Goal: Navigation & Orientation: Find specific page/section

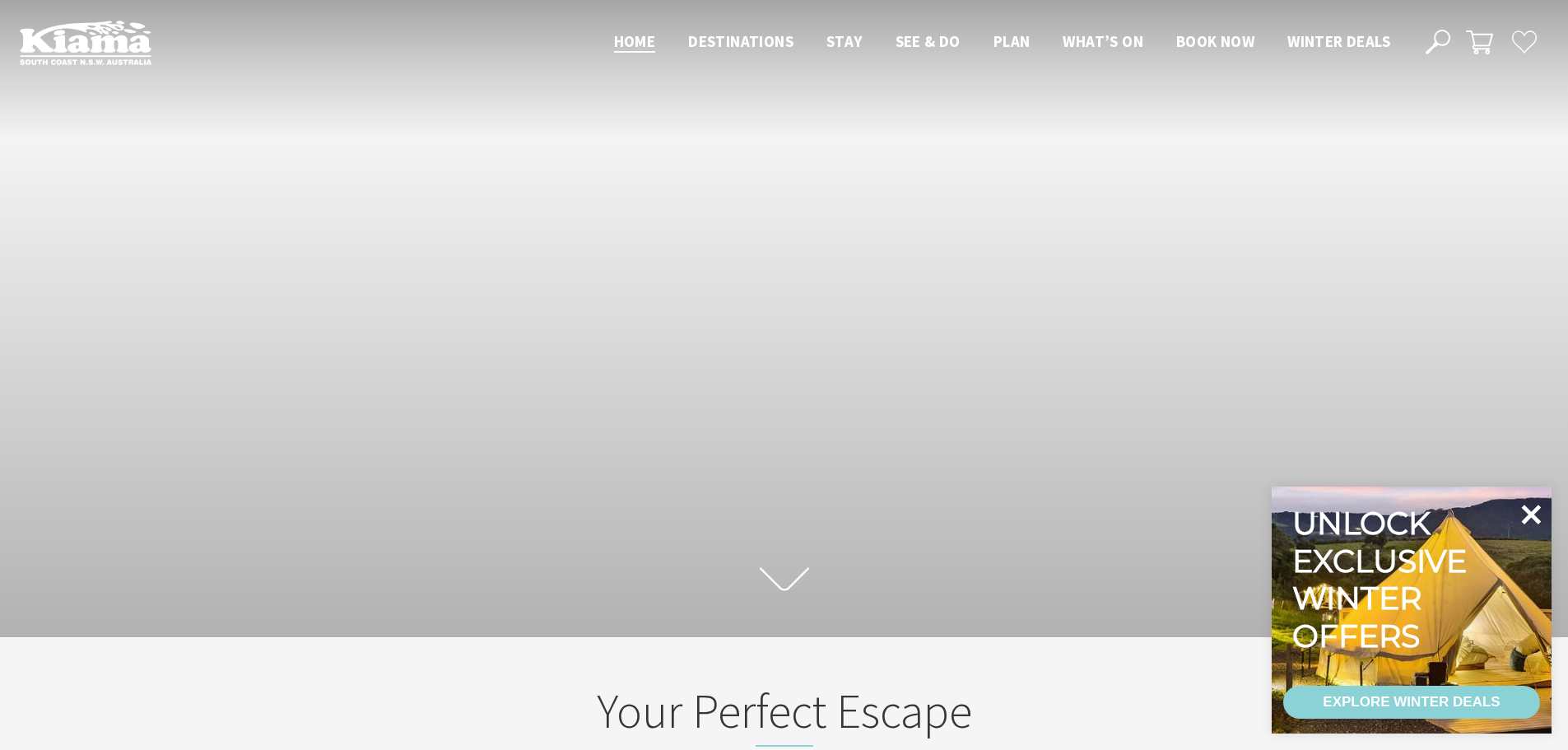
click at [1543, 515] on icon at bounding box center [1531, 514] width 39 height 39
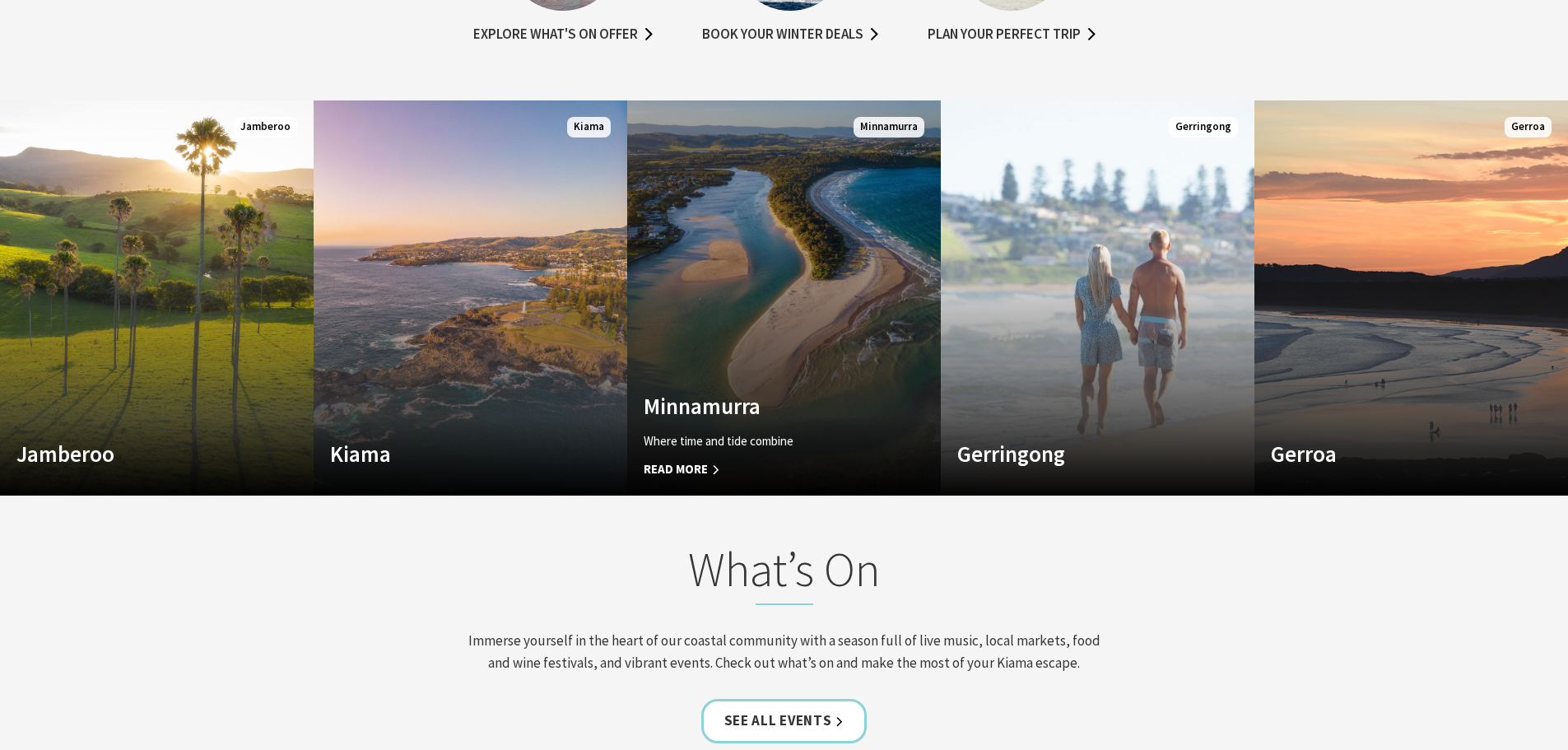
scroll to position [1152, 0]
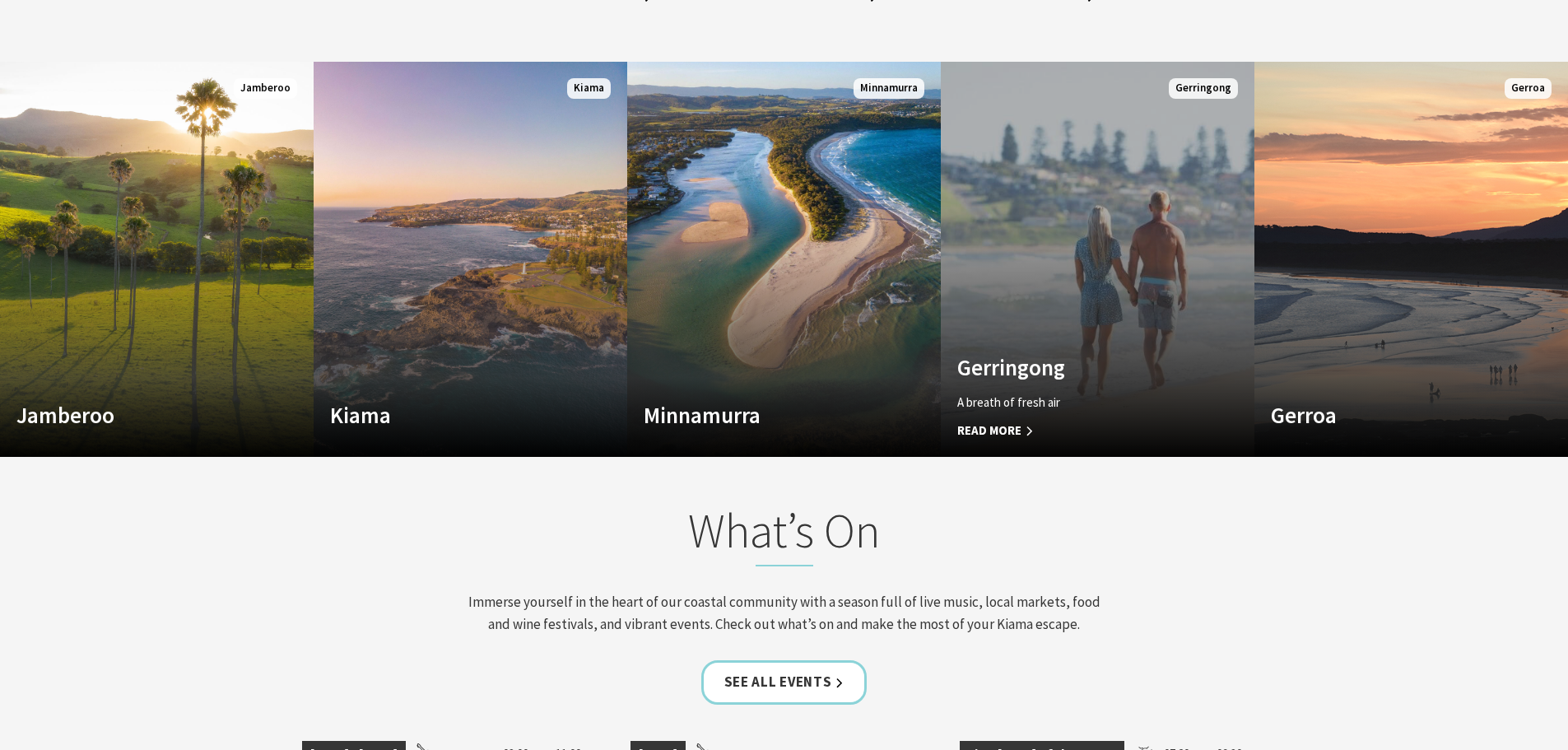
click at [1007, 422] on span "Read More" at bounding box center [1073, 430] width 234 height 20
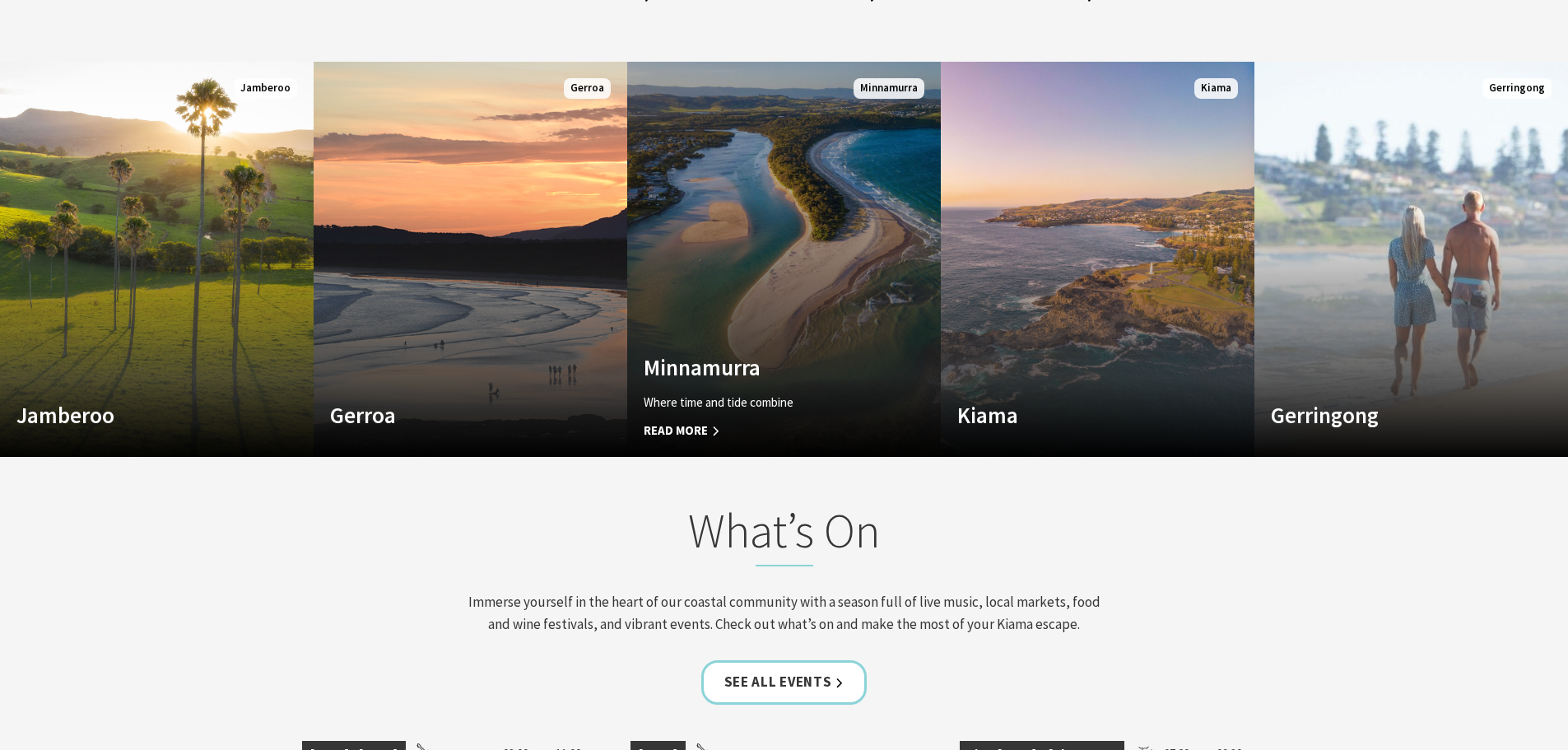
scroll to position [284, 1580]
click at [802, 301] on link "Custom Image Used Minnamurra Where time and tide combine Read More Minnamurra" at bounding box center [784, 259] width 314 height 395
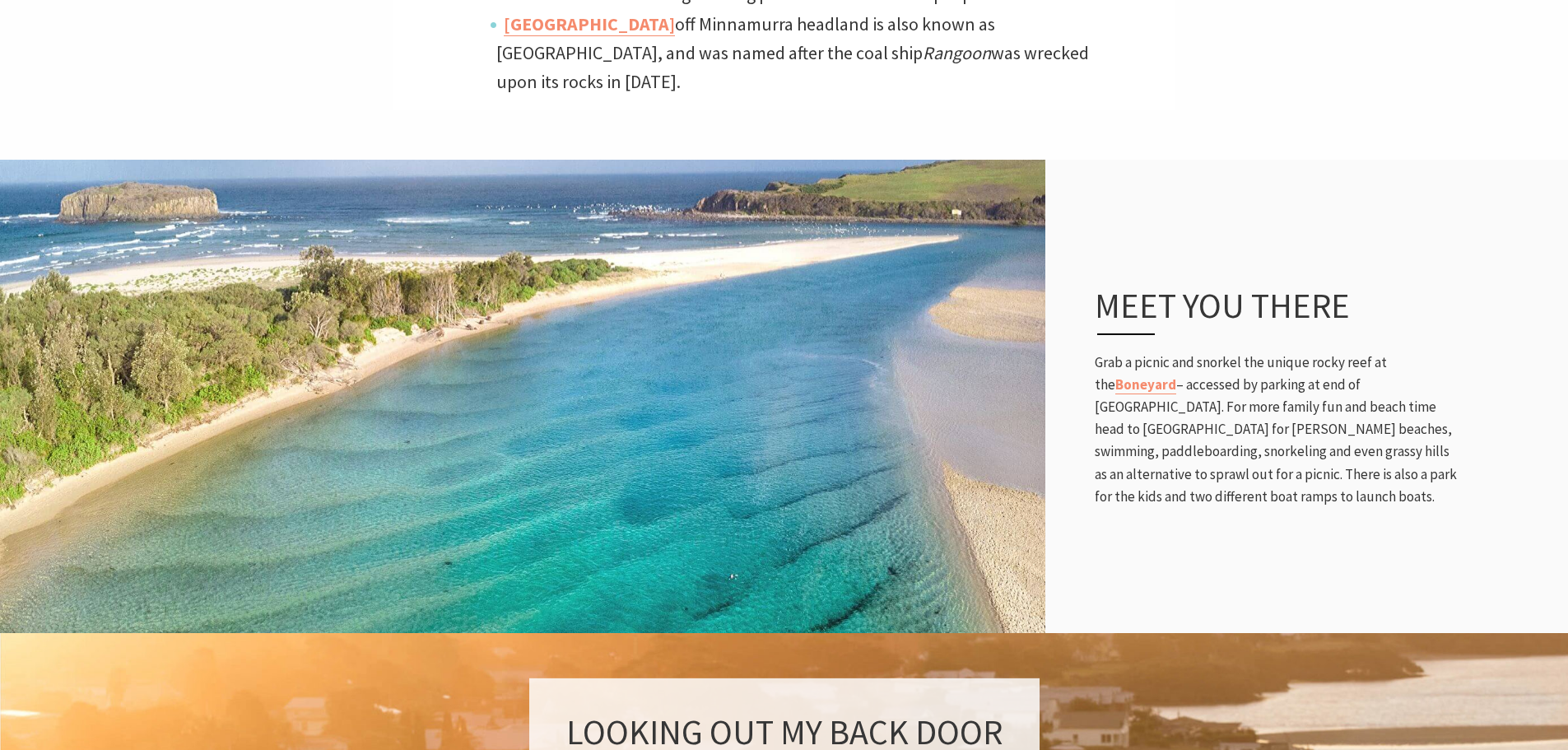
scroll to position [576, 0]
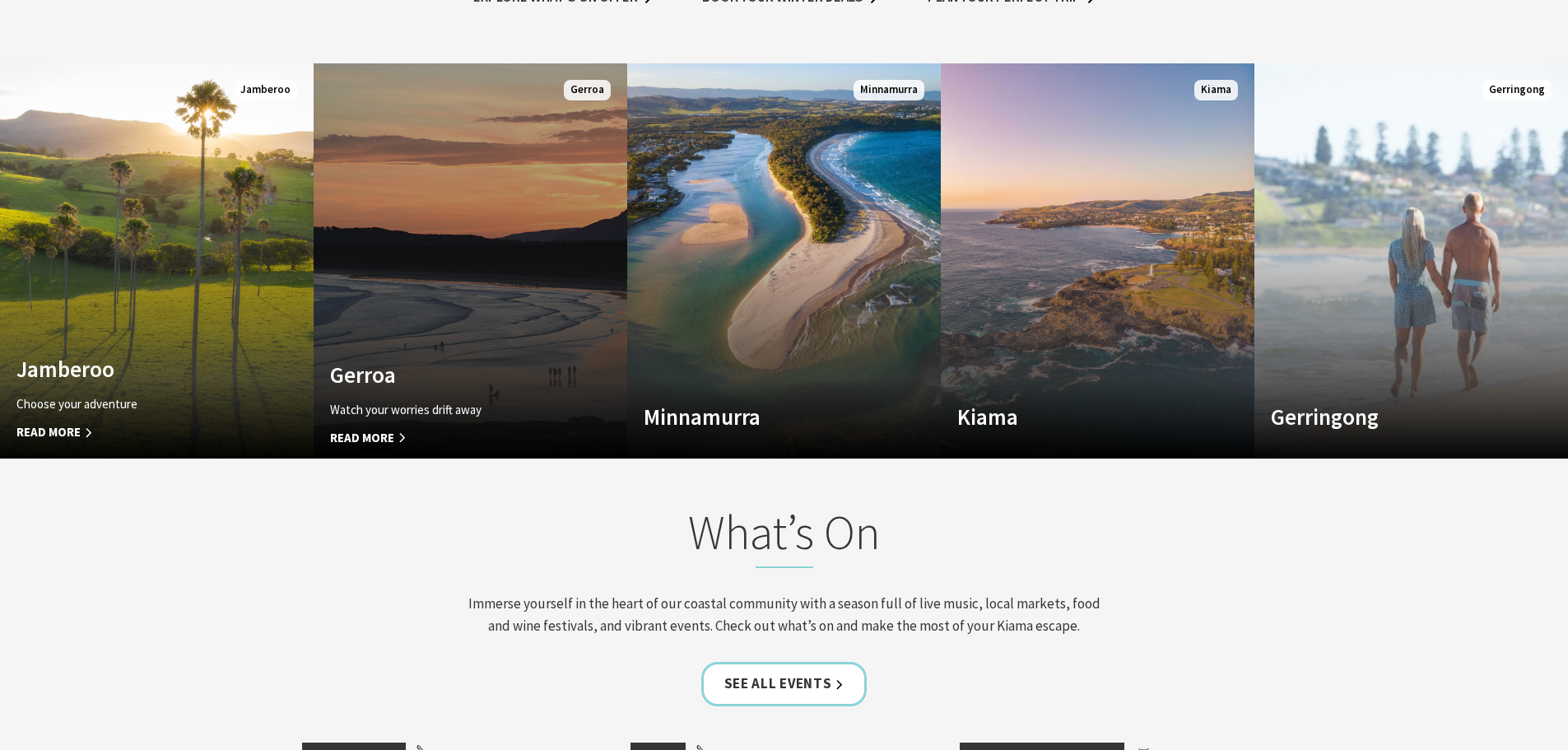
scroll to position [25, 1580]
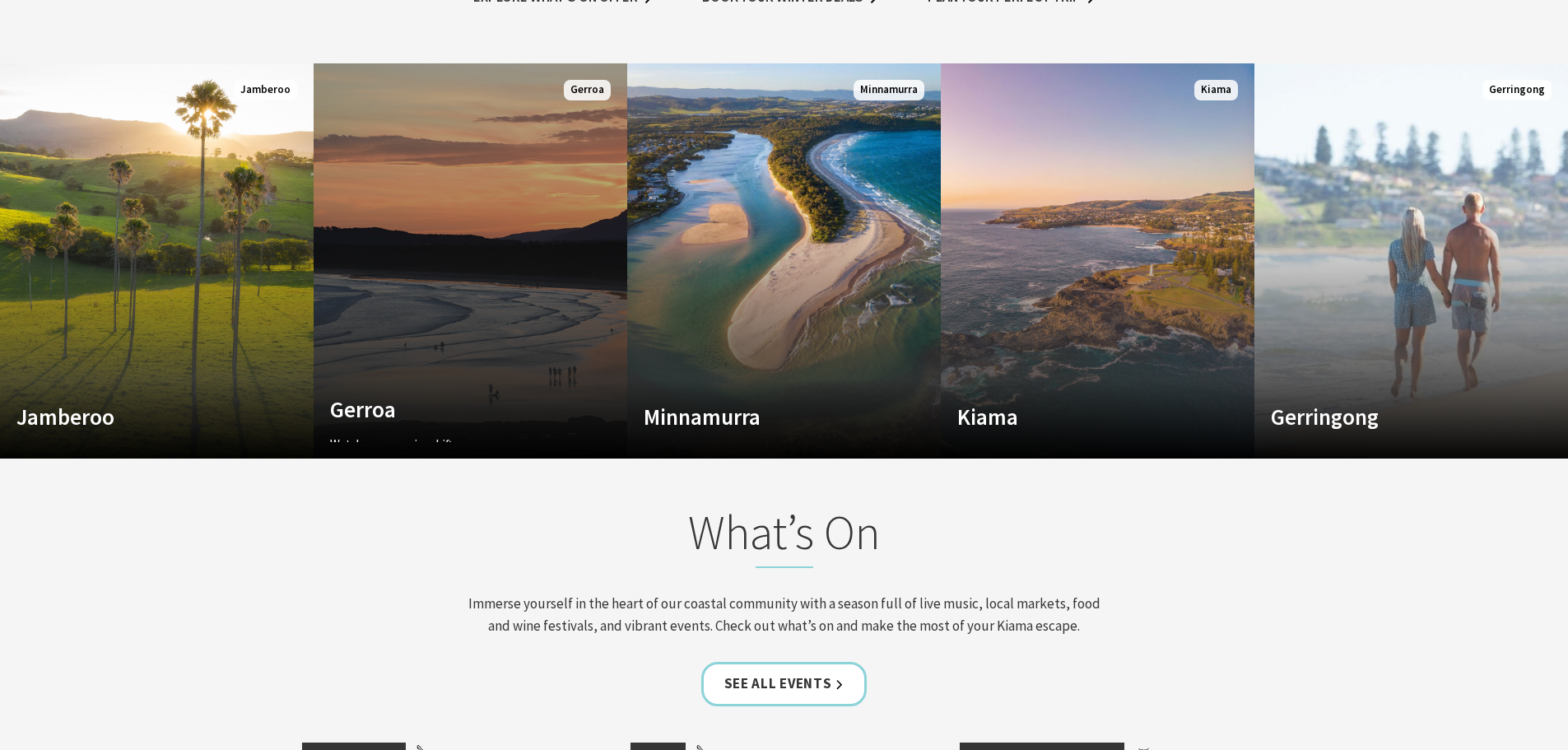
click at [440, 300] on link "Custom Image Used Gerroa Watch your worries drift away Read More Gerroa" at bounding box center [470, 261] width 314 height 395
